Goal: Information Seeking & Learning: Learn about a topic

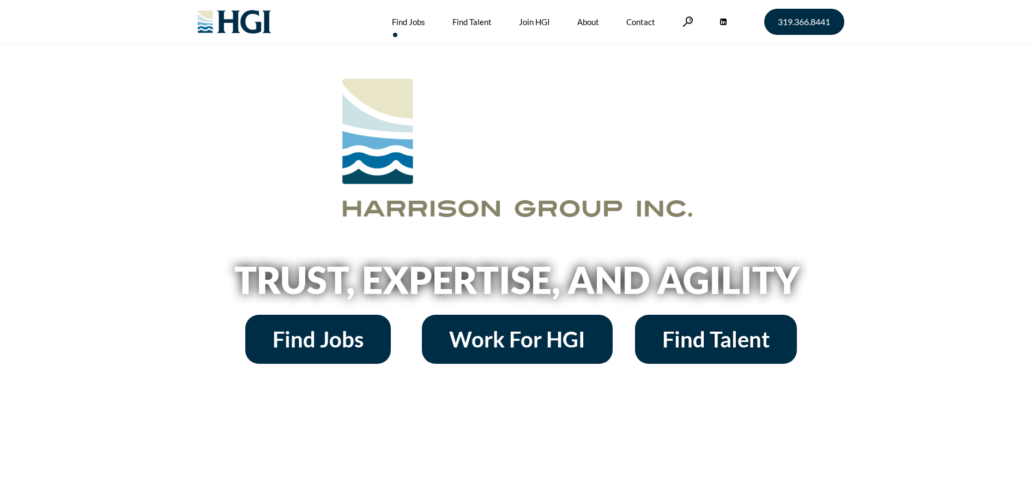
click at [416, 20] on link "Find Jobs" at bounding box center [408, 22] width 33 height 44
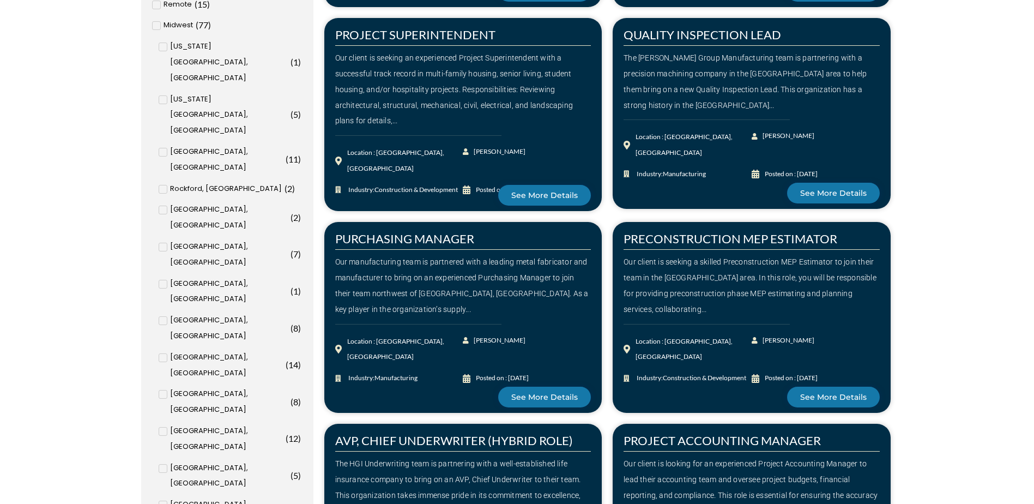
scroll to position [545, 0]
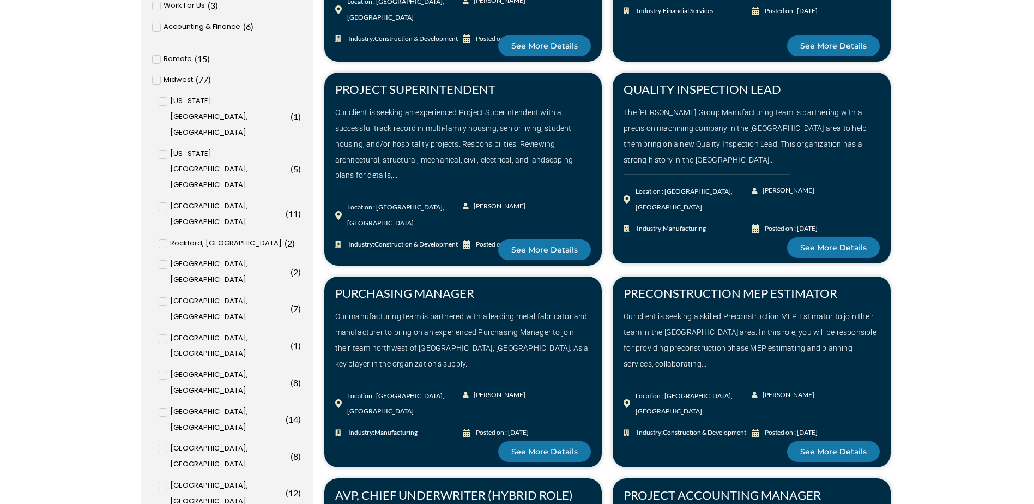
click at [155, 80] on icon at bounding box center [156, 80] width 4 height 7
click at [0, 0] on input "Midwest ( 77 )" at bounding box center [0, 0] width 0 height 0
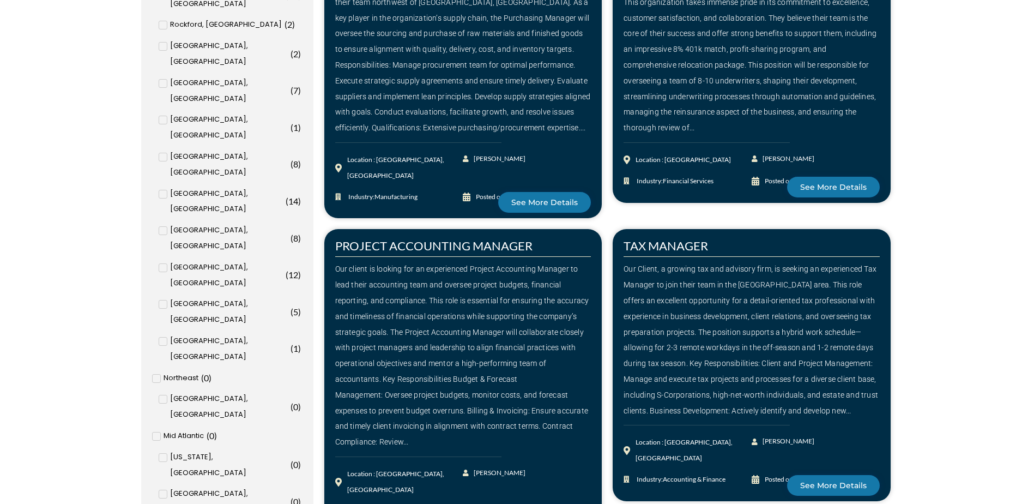
scroll to position [632, 0]
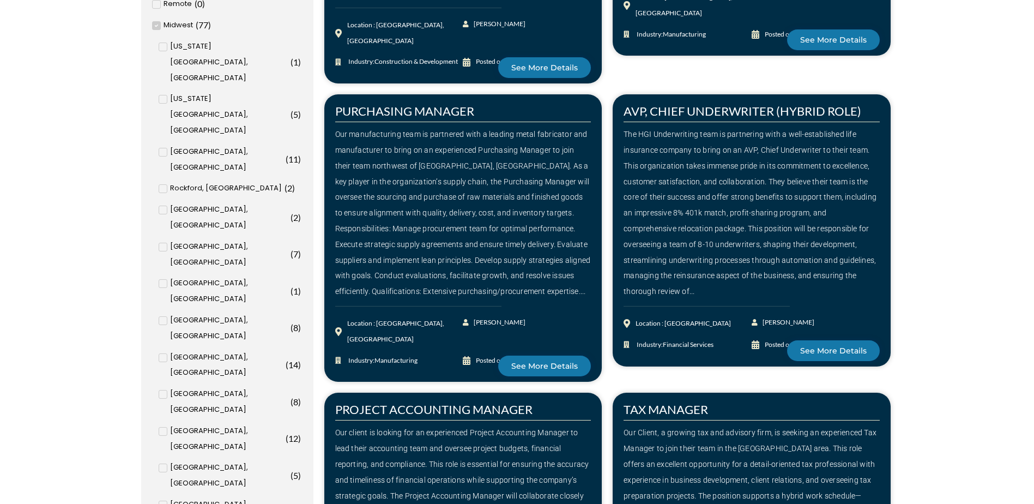
click at [160, 316] on span at bounding box center [163, 320] width 9 height 9
click at [0, 0] on input "Cedar Rapids, IA ( 8 )" at bounding box center [0, 0] width 0 height 0
click at [161, 207] on icon at bounding box center [163, 210] width 4 height 7
click at [0, 0] on input "Quad Cities, IL ( 2 )" at bounding box center [0, 0] width 0 height 0
click at [162, 48] on icon at bounding box center [162, 47] width 3 height 3
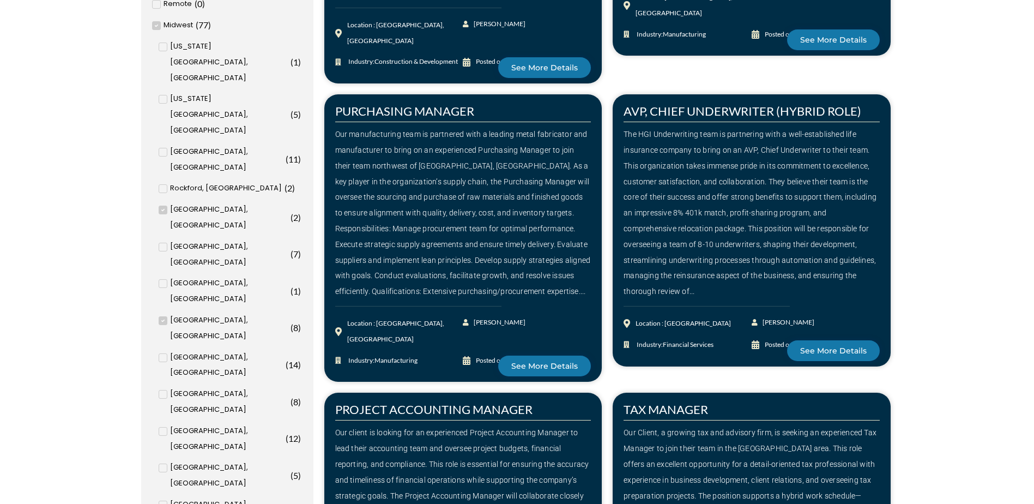
click at [0, 0] on input "Iowa City, IA ( 1 )" at bounding box center [0, 0] width 0 height 0
click at [162, 391] on icon at bounding box center [163, 394] width 4 height 7
click at [0, 0] on input "Des Moines, IA ( 8 )" at bounding box center [0, 0] width 0 height 0
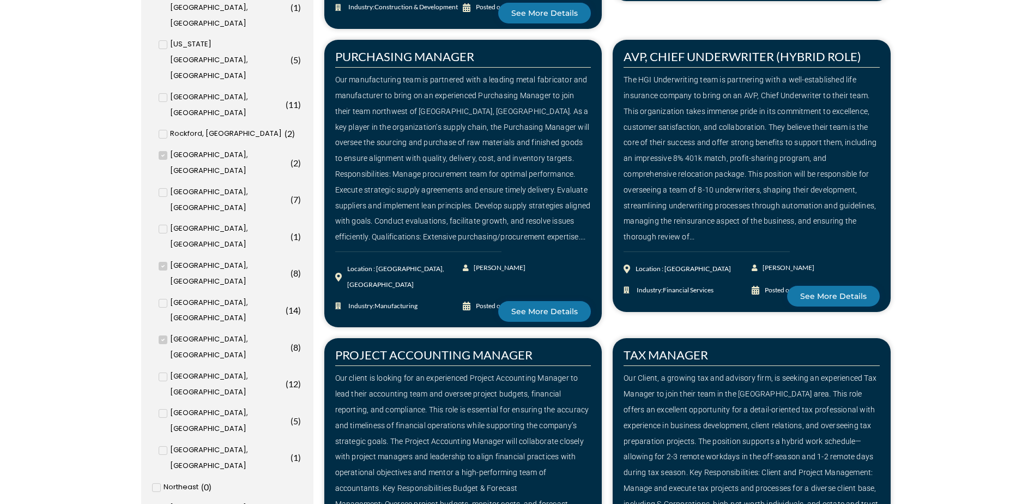
scroll to position [414, 0]
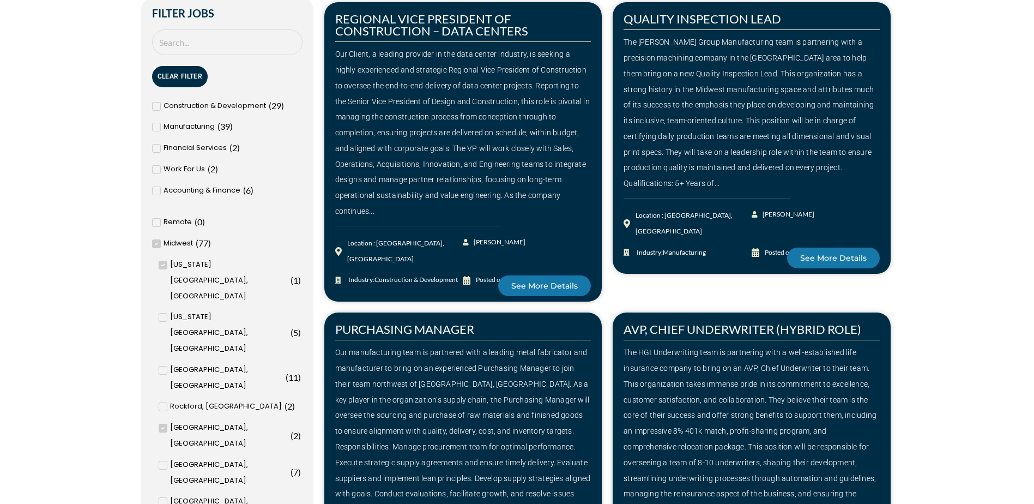
click at [158, 244] on icon at bounding box center [156, 243] width 4 height 7
click at [0, 0] on input "Midwest ( 77 )" at bounding box center [0, 0] width 0 height 0
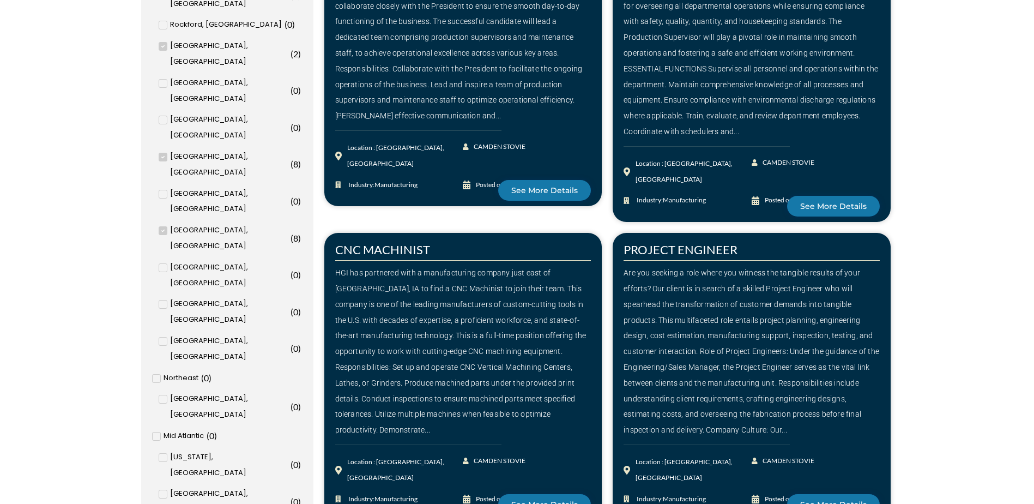
scroll to position [686, 0]
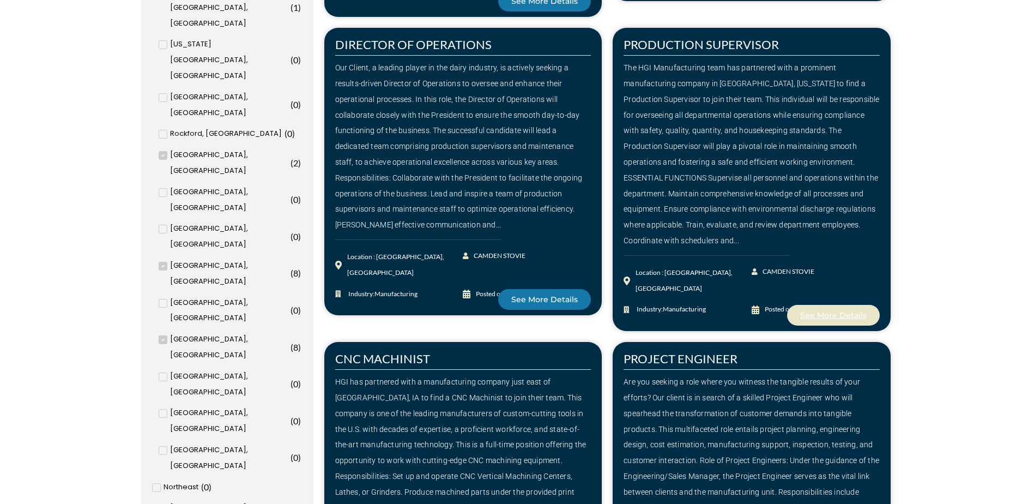
click at [819, 311] on span "See More Details" at bounding box center [833, 315] width 67 height 8
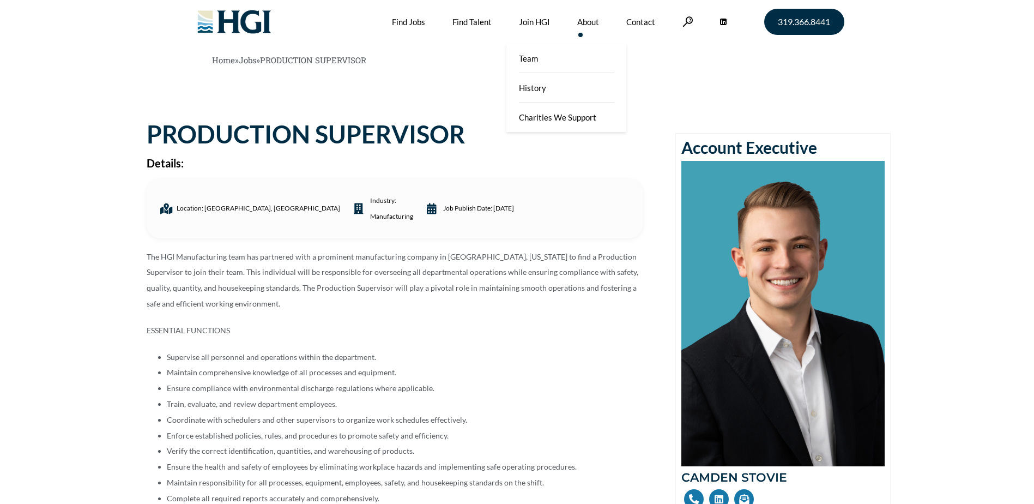
click at [578, 19] on link "About" at bounding box center [588, 22] width 22 height 44
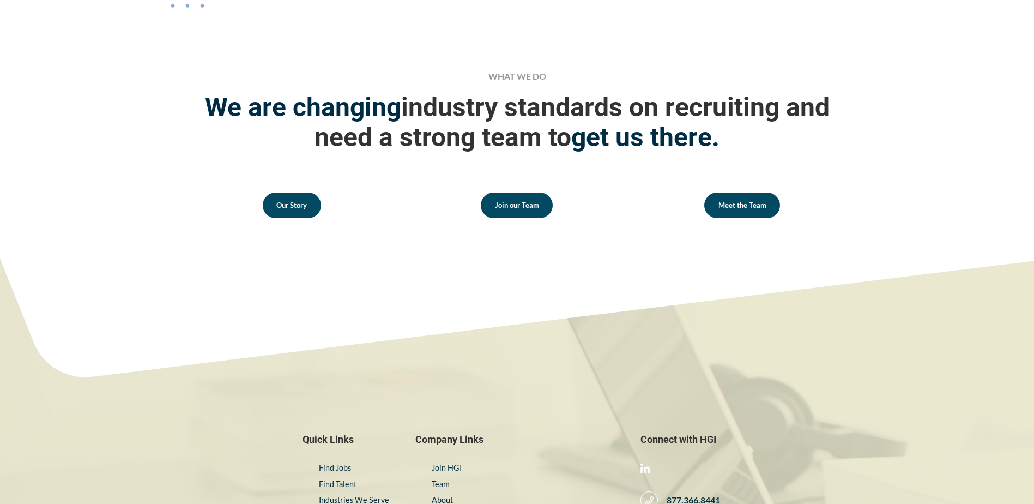
scroll to position [1581, 0]
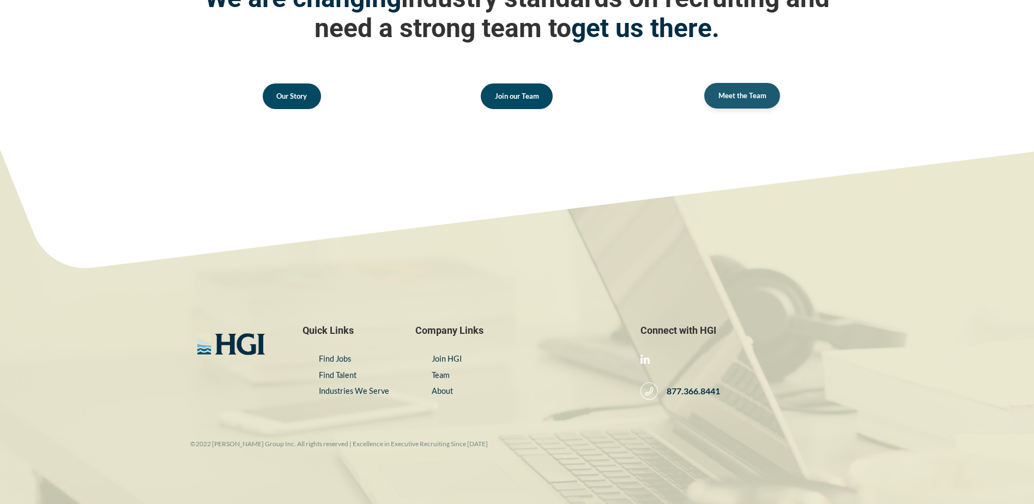
click at [757, 92] on span "Meet the Team" at bounding box center [742, 95] width 48 height 7
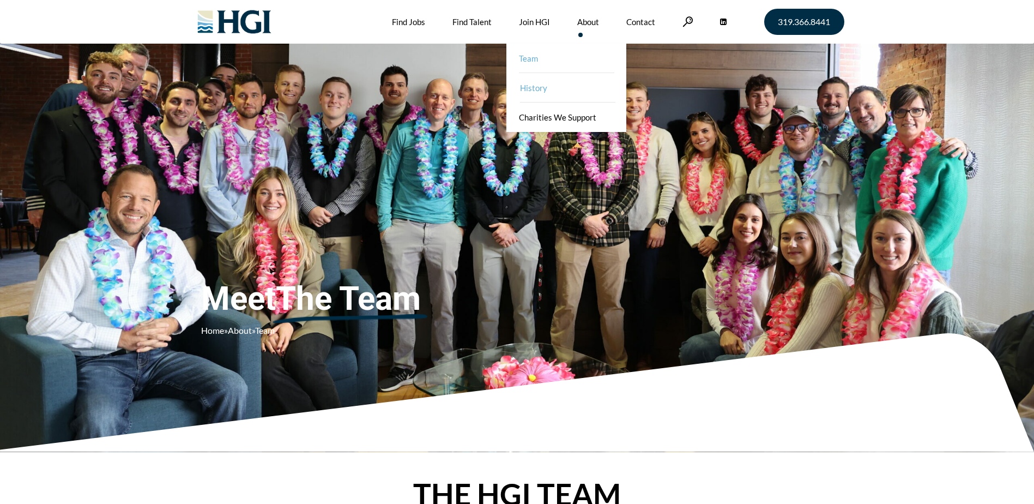
click at [570, 86] on link "History" at bounding box center [568, 87] width 120 height 29
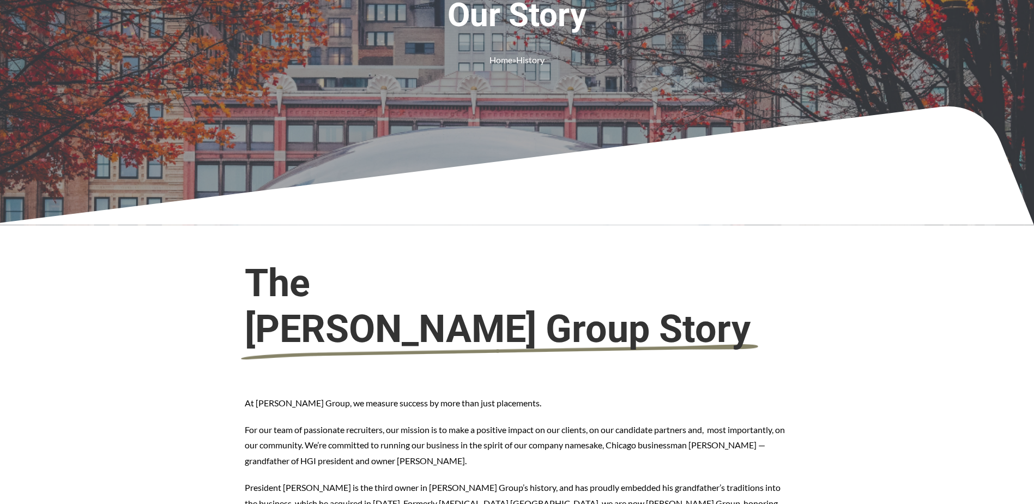
scroll to position [164, 0]
